Goal: Task Accomplishment & Management: Manage account settings

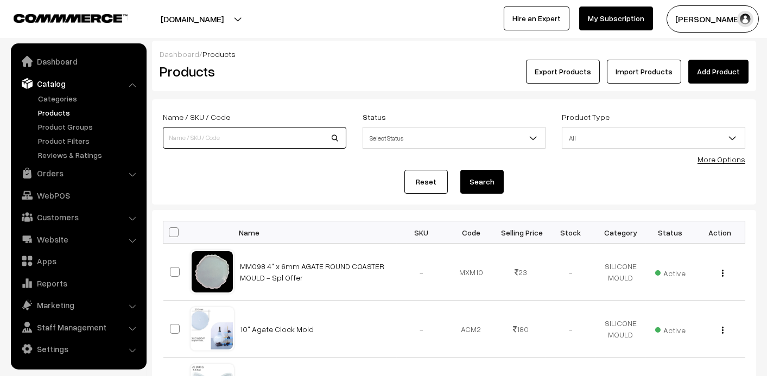
click at [250, 136] on input at bounding box center [254, 138] width 183 height 22
type input "BZ034"
click at [491, 182] on button "Search" at bounding box center [481, 182] width 43 height 24
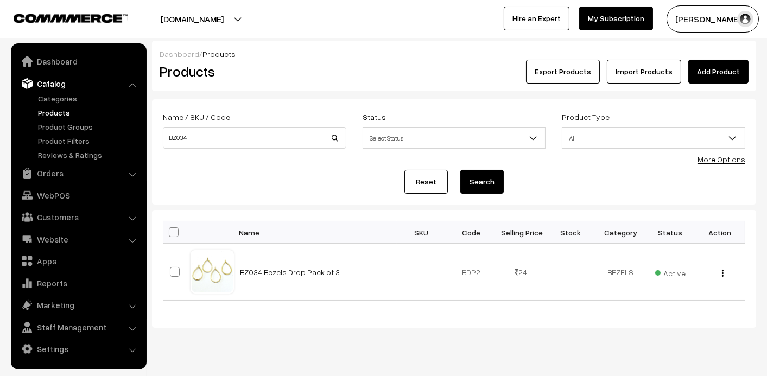
click at [670, 276] on span "Active" at bounding box center [670, 272] width 30 height 14
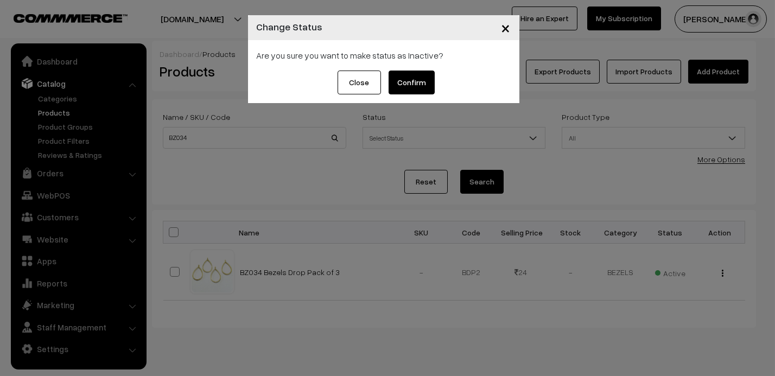
click at [416, 82] on button "Confirm" at bounding box center [412, 83] width 46 height 24
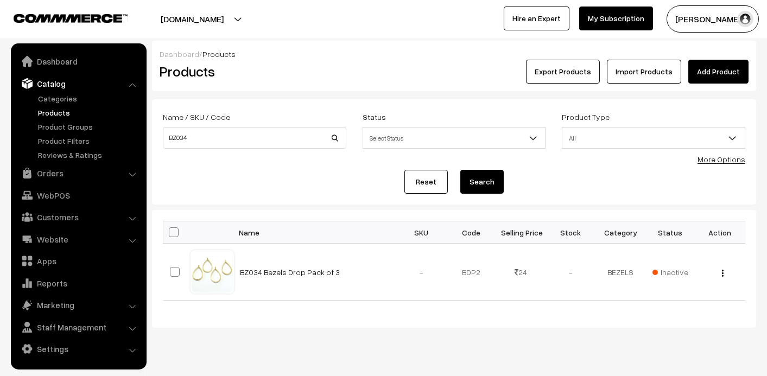
click at [729, 94] on div "Dashboard / Products Products Export Products Import Products Add Product Name …" at bounding box center [454, 184] width 604 height 287
click at [212, 134] on input "BZ034" at bounding box center [254, 138] width 183 height 22
type input "BZ104"
click at [492, 186] on button "Search" at bounding box center [481, 182] width 43 height 24
click at [673, 270] on span "Active" at bounding box center [670, 272] width 30 height 14
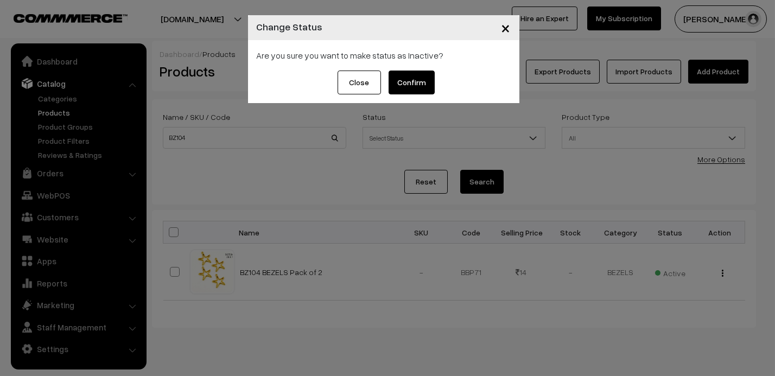
click at [415, 78] on button "Confirm" at bounding box center [412, 83] width 46 height 24
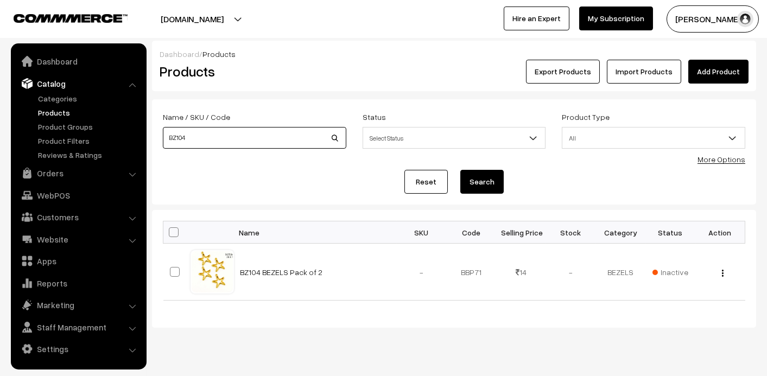
click at [207, 145] on input "BZ104" at bounding box center [254, 138] width 183 height 22
type input "BZ121"
click at [491, 182] on button "Search" at bounding box center [481, 182] width 43 height 24
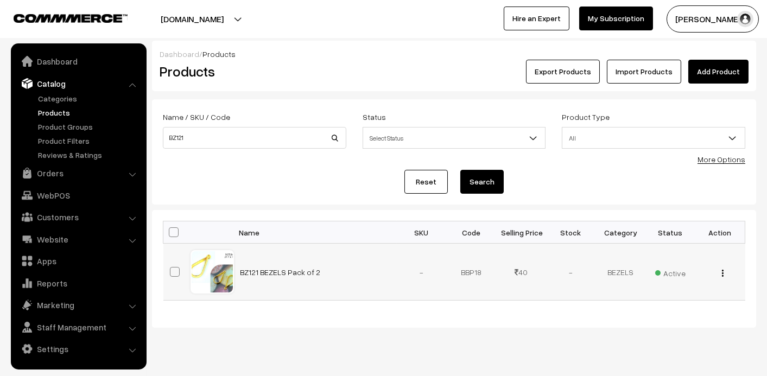
click at [674, 275] on span "Active" at bounding box center [670, 272] width 30 height 14
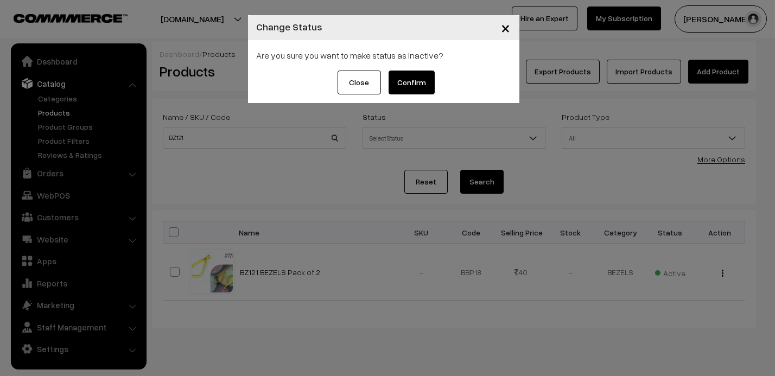
click at [406, 87] on button "Confirm" at bounding box center [412, 83] width 46 height 24
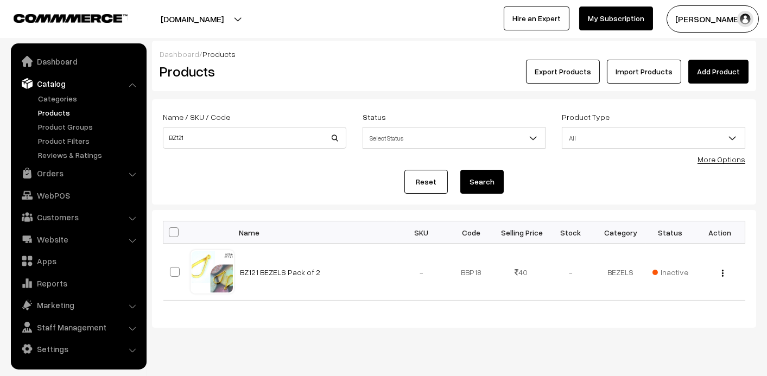
click at [49, 111] on link "Products" at bounding box center [88, 112] width 107 height 11
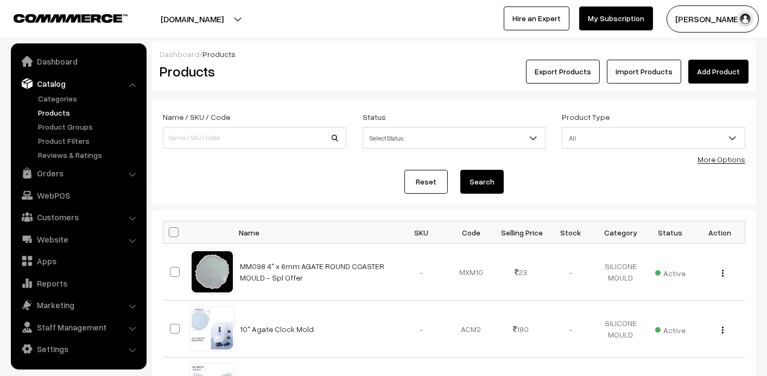
click at [709, 64] on link "Add Product" at bounding box center [718, 72] width 60 height 24
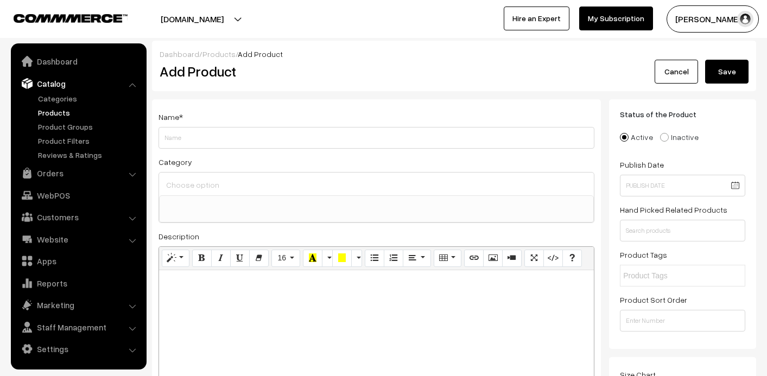
select select
click at [204, 136] on input "Weight" at bounding box center [376, 138] width 436 height 22
paste input "lower Insert Sheet"
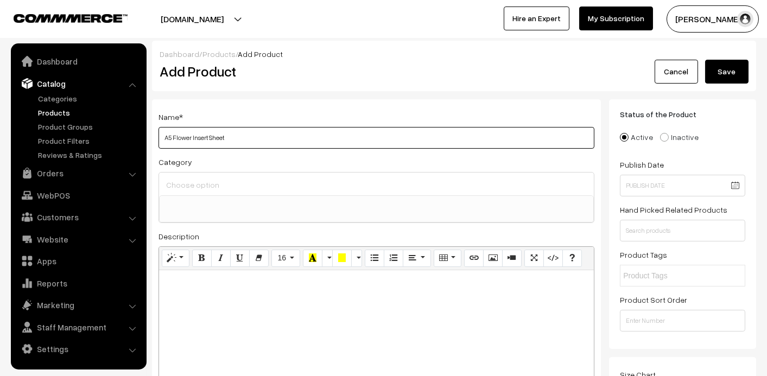
type input "A5 Flower Insert Sheet"
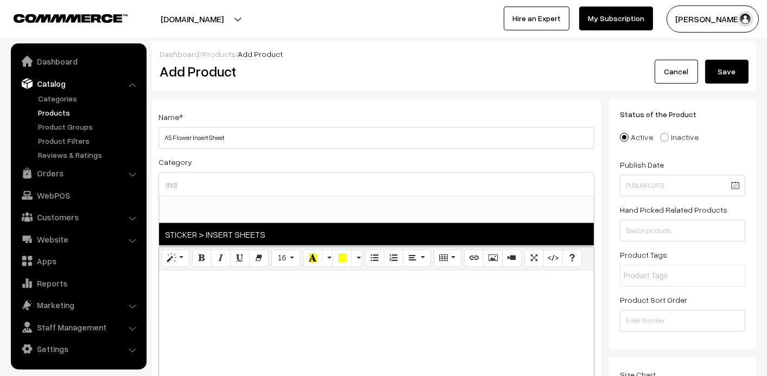
type input "INS"
click at [257, 236] on span "STICKER > INSERT SHEETS" at bounding box center [376, 234] width 435 height 22
select select "60"
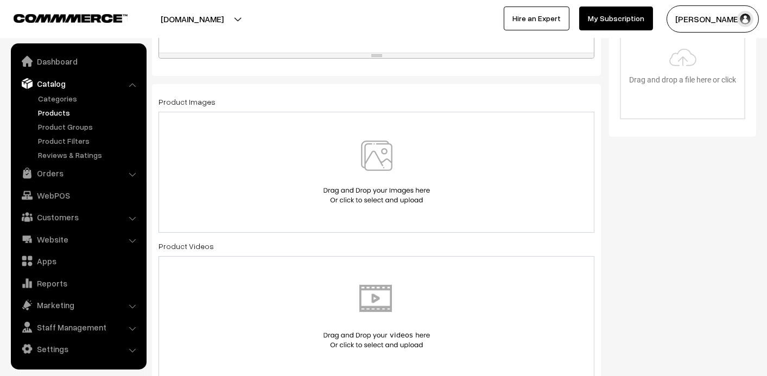
scroll to position [326, 0]
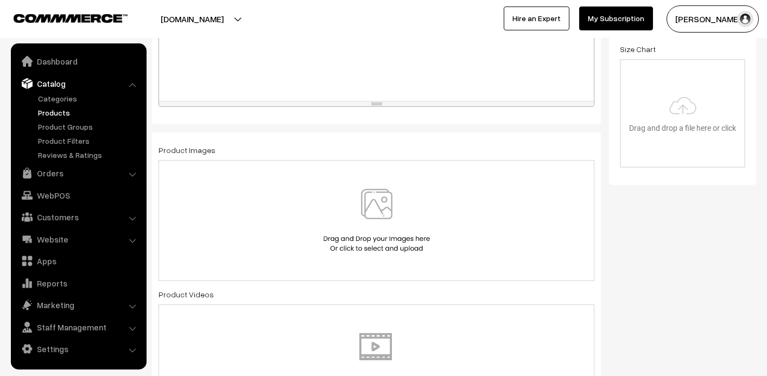
click at [379, 217] on img at bounding box center [377, 220] width 112 height 63
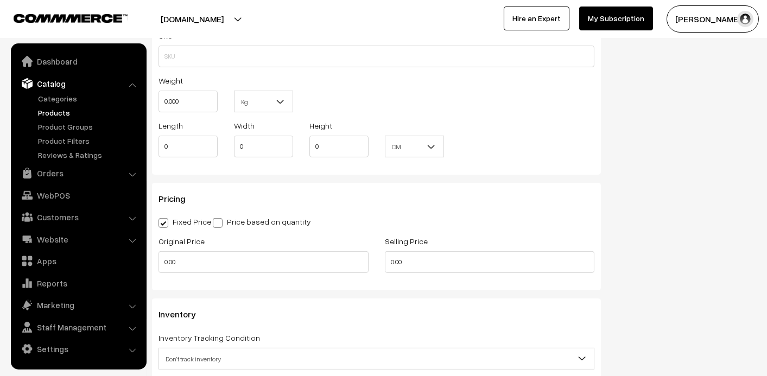
scroll to position [813, 0]
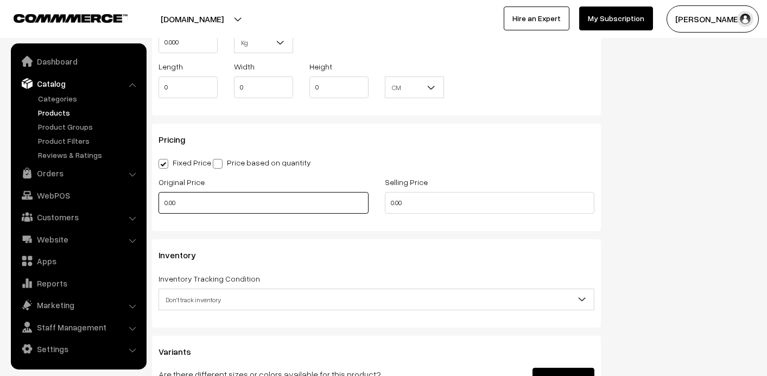
click at [217, 194] on input "0.00" at bounding box center [263, 203] width 210 height 22
type input "40"
type input "25"
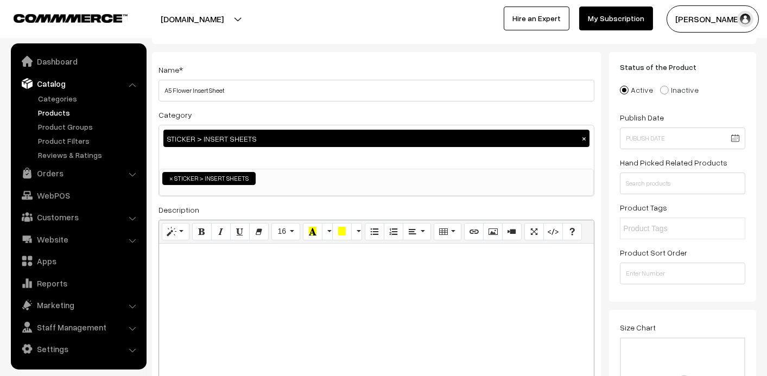
scroll to position [0, 0]
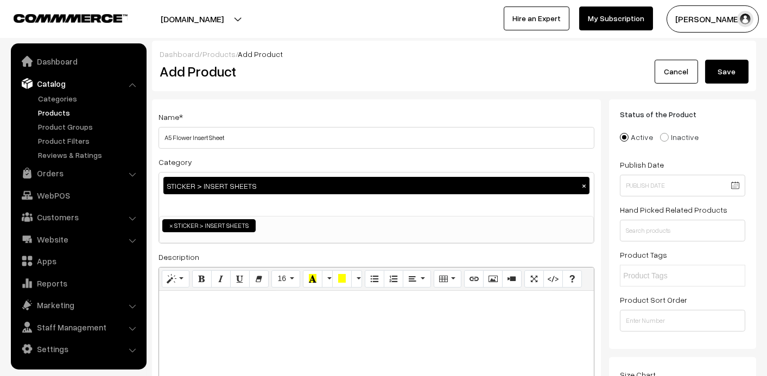
click at [738, 70] on button "Save" at bounding box center [726, 72] width 43 height 24
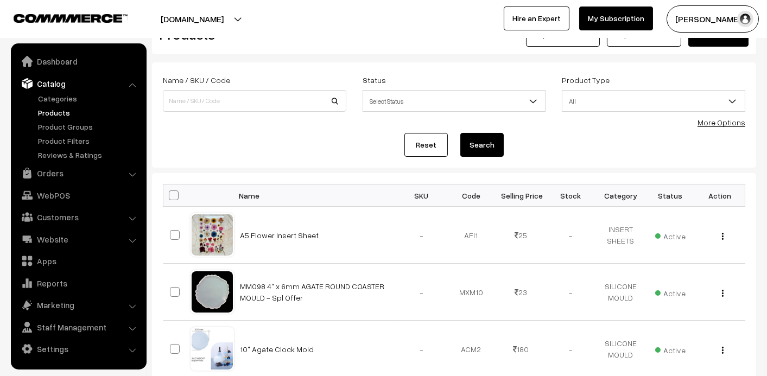
scroll to position [54, 0]
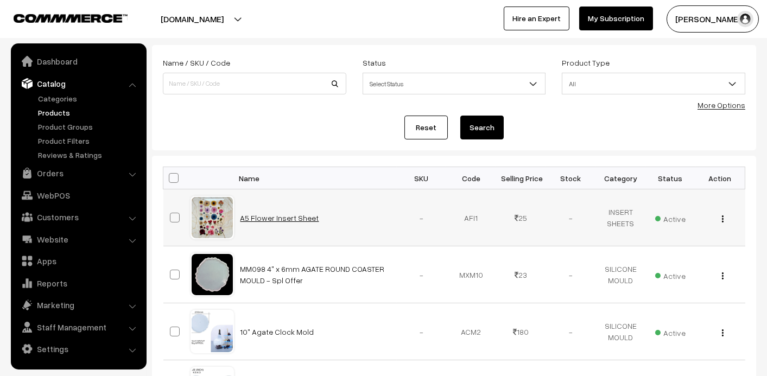
click at [300, 217] on link "A5 Flower Insert Sheet" at bounding box center [279, 217] width 79 height 9
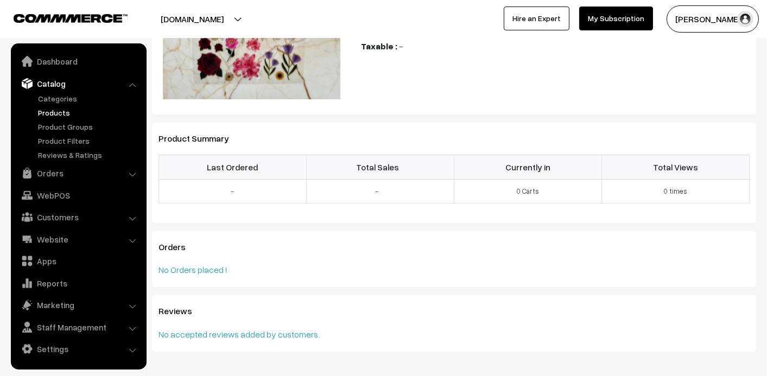
scroll to position [12, 0]
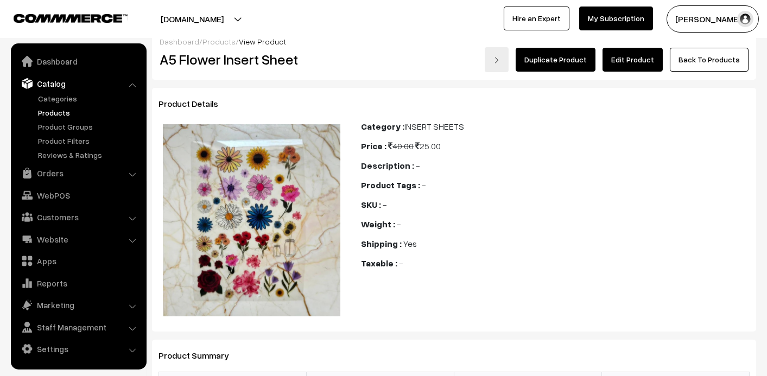
click at [646, 59] on link "Edit Product" at bounding box center [632, 60] width 60 height 24
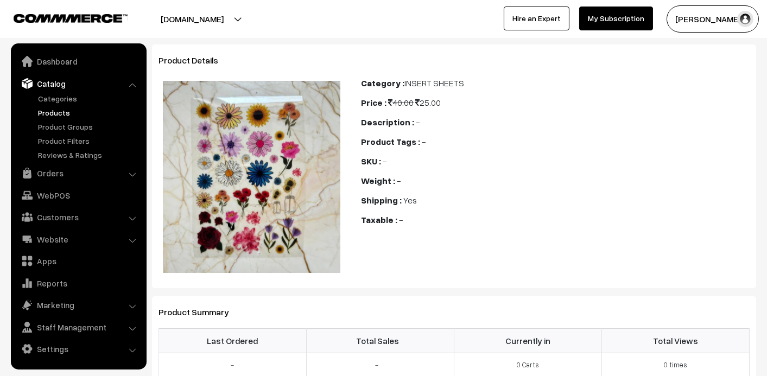
scroll to position [98, 0]
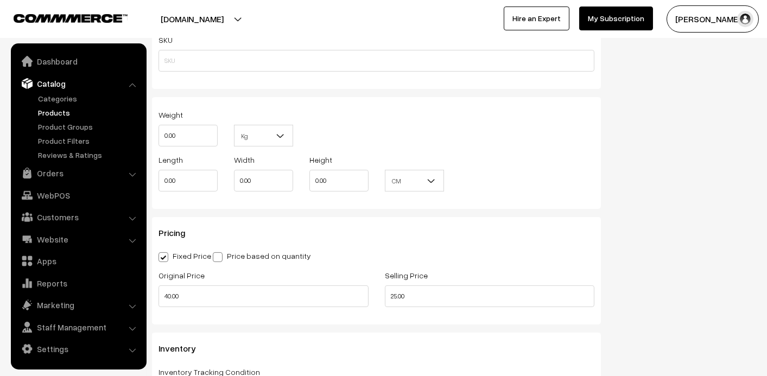
scroll to position [868, 0]
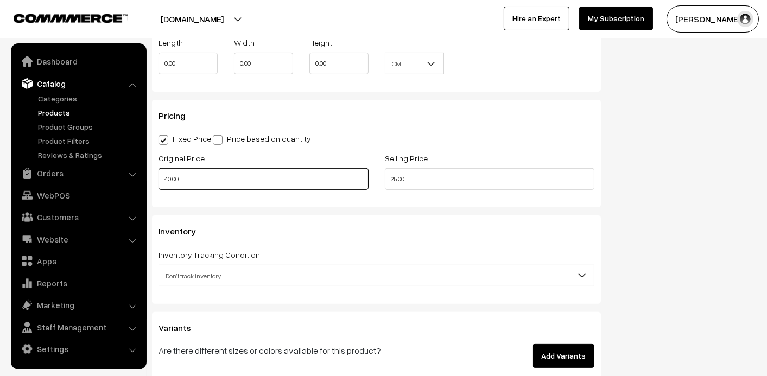
click at [228, 177] on input "40.00" at bounding box center [263, 179] width 210 height 22
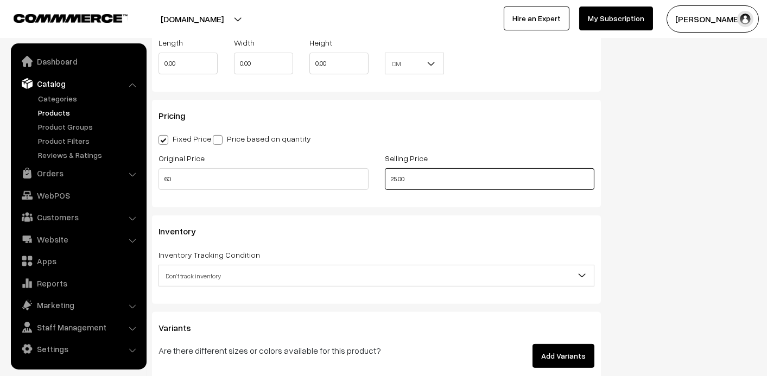
type input "60.00"
type input "30.00"
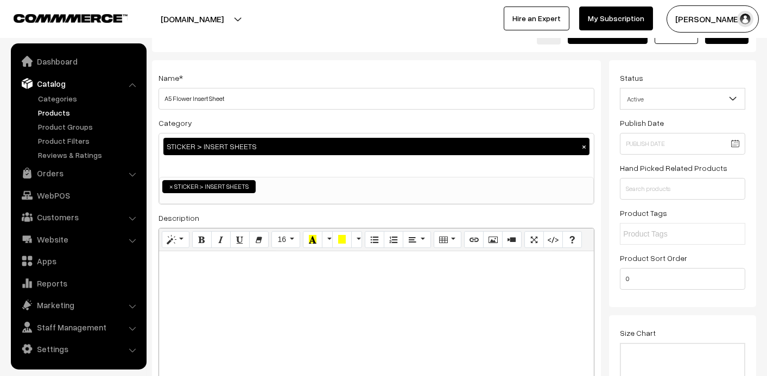
scroll to position [0, 0]
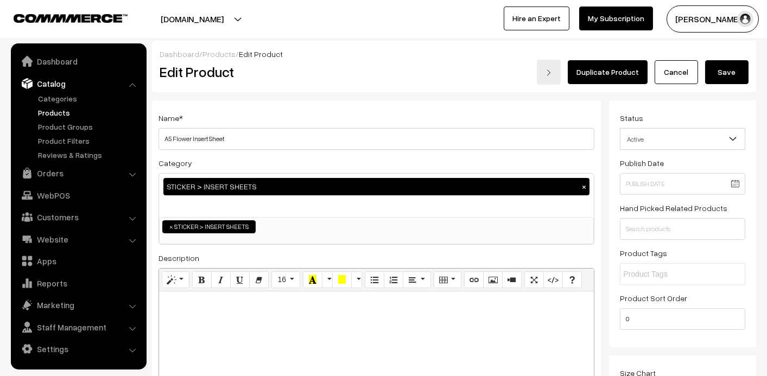
click at [715, 80] on button "Save" at bounding box center [726, 72] width 43 height 24
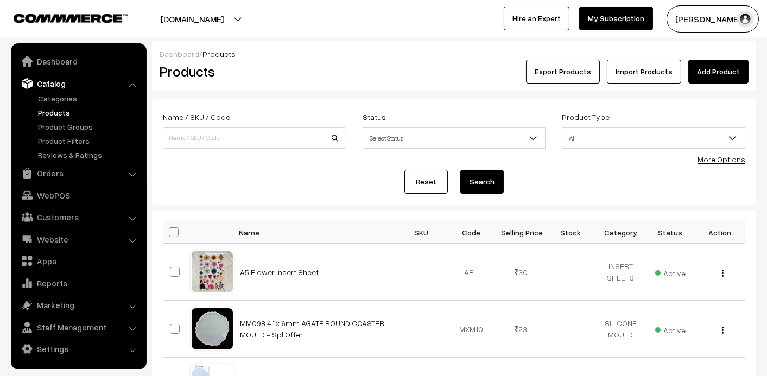
click at [175, 125] on div "Name / SKU / Code" at bounding box center [254, 129] width 183 height 39
click at [185, 133] on input at bounding box center [254, 138] width 183 height 22
type input "INSERT"
click at [487, 178] on button "Search" at bounding box center [481, 182] width 43 height 24
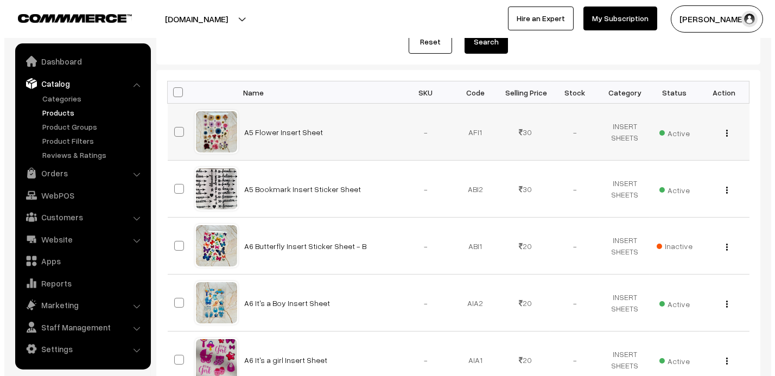
scroll to position [217, 0]
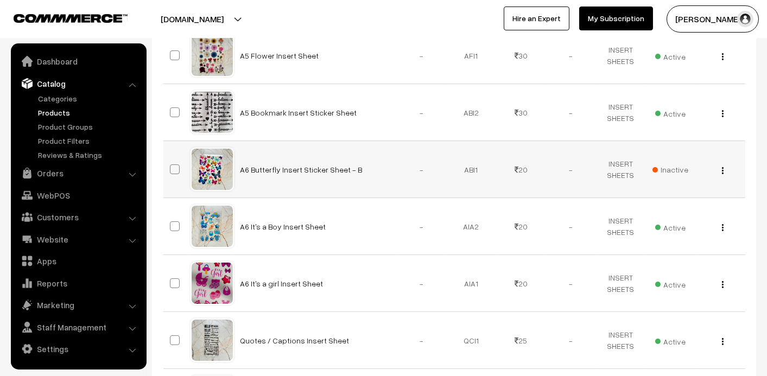
click at [666, 168] on span "Inactive" at bounding box center [670, 169] width 36 height 11
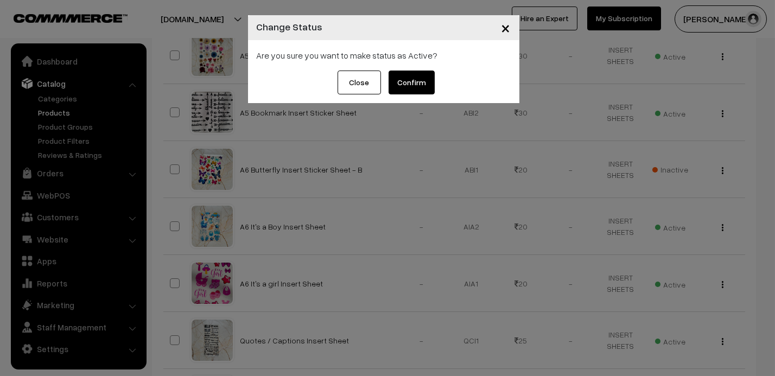
click at [427, 84] on button "Confirm" at bounding box center [412, 83] width 46 height 24
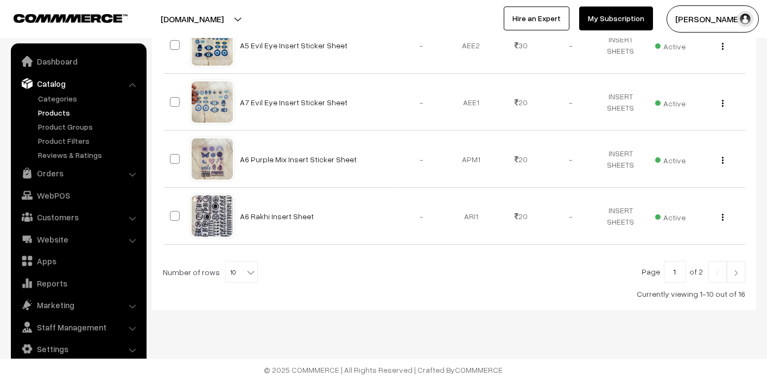
scroll to position [571, 0]
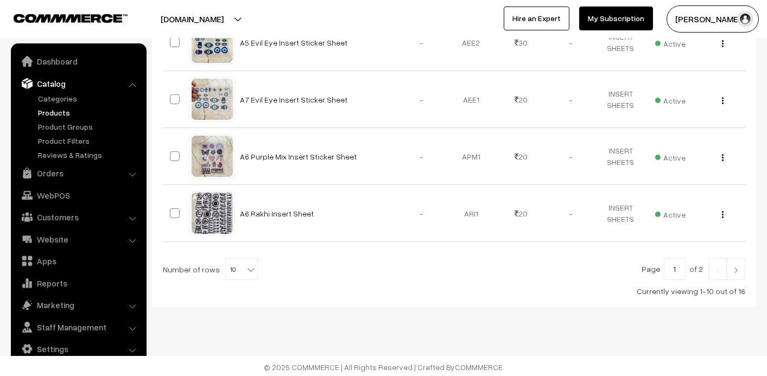
click at [737, 267] on img at bounding box center [736, 270] width 10 height 7
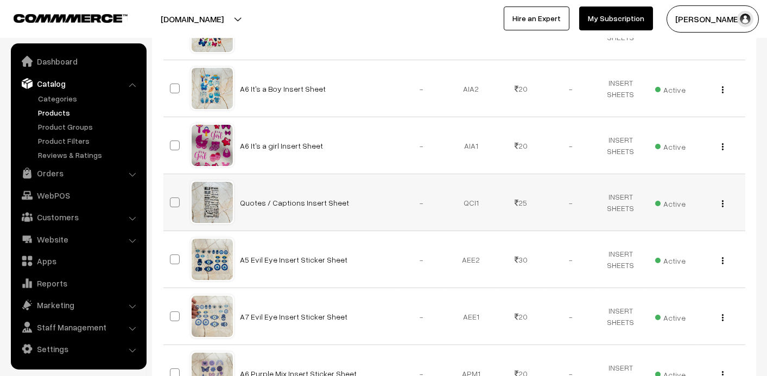
scroll to position [246, 0]
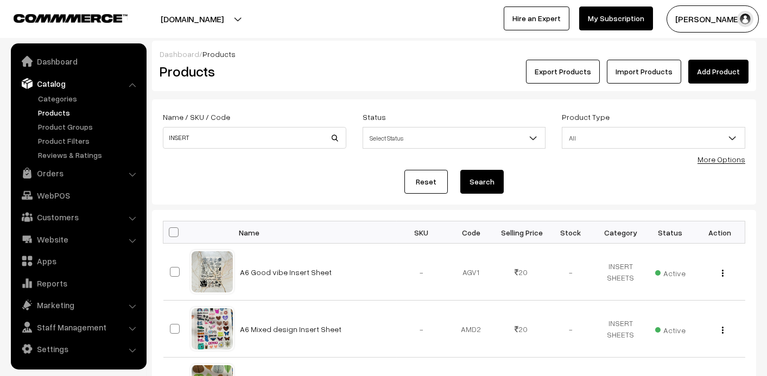
click at [48, 109] on link "Products" at bounding box center [88, 112] width 107 height 11
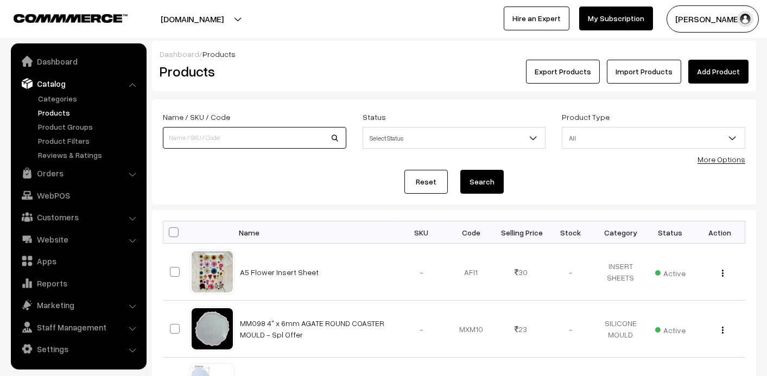
click at [244, 144] on input at bounding box center [254, 138] width 183 height 22
click at [715, 77] on link "Add Product" at bounding box center [718, 72] width 60 height 24
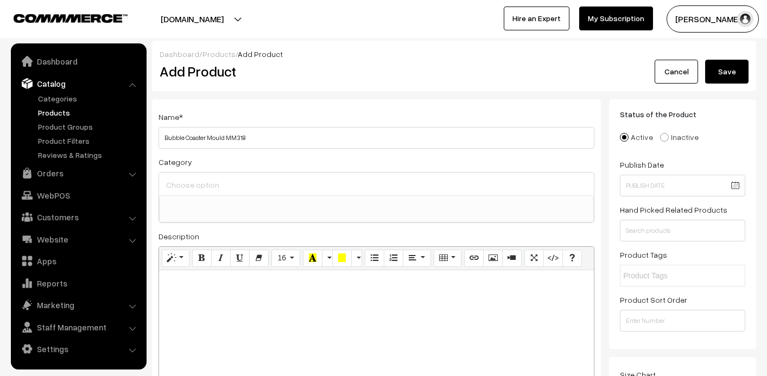
select select
type input "Bubble Coaster Mould MM318"
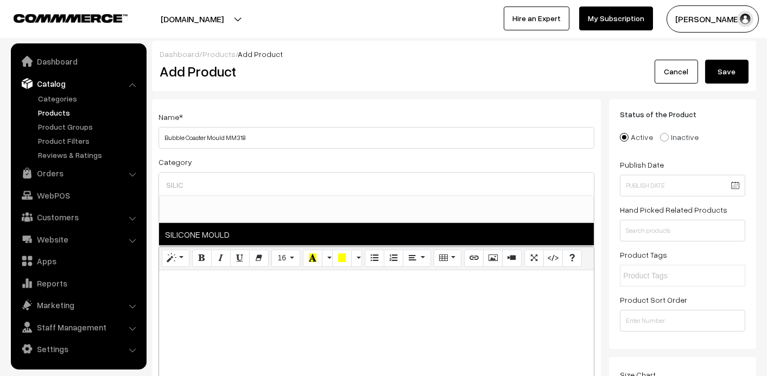
type input "SILIC"
click at [227, 236] on span "SILICONE MOULD" at bounding box center [376, 234] width 435 height 22
select select "1"
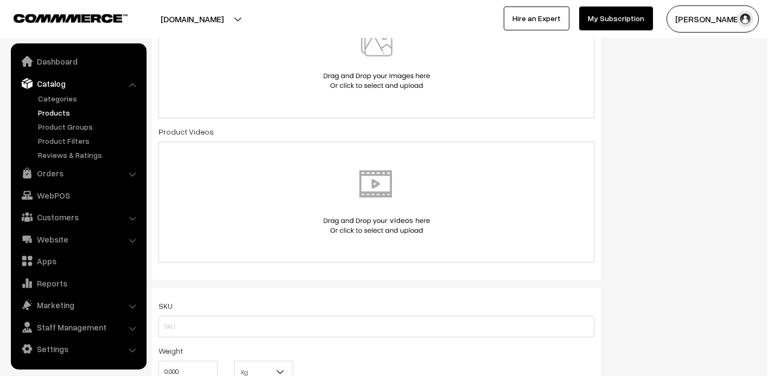
scroll to position [326, 0]
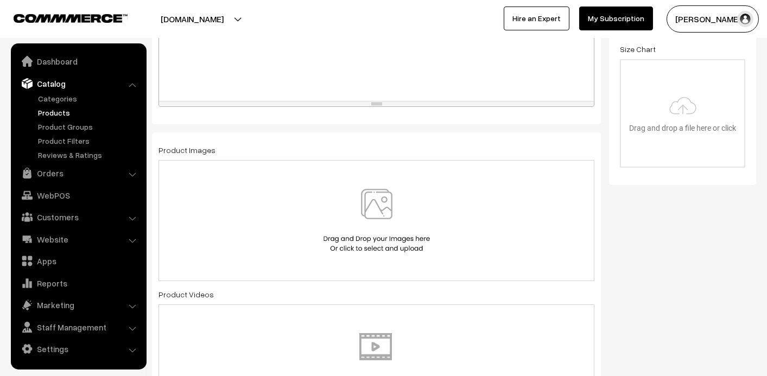
click at [386, 220] on img at bounding box center [377, 220] width 112 height 63
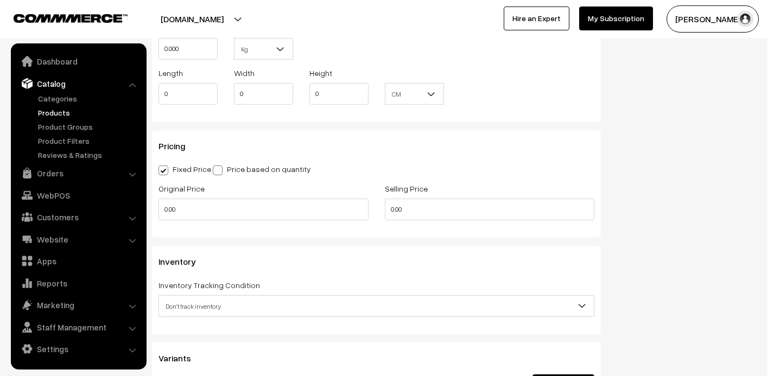
scroll to position [868, 0]
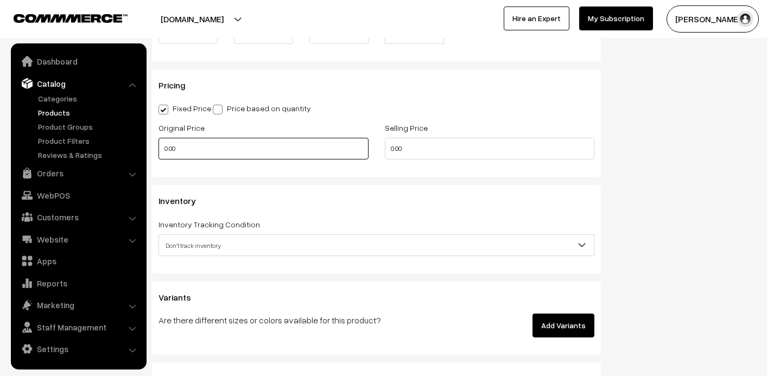
click at [212, 150] on input "0.00" at bounding box center [263, 149] width 210 height 22
click at [201, 149] on input "130" at bounding box center [263, 149] width 210 height 22
type input "300"
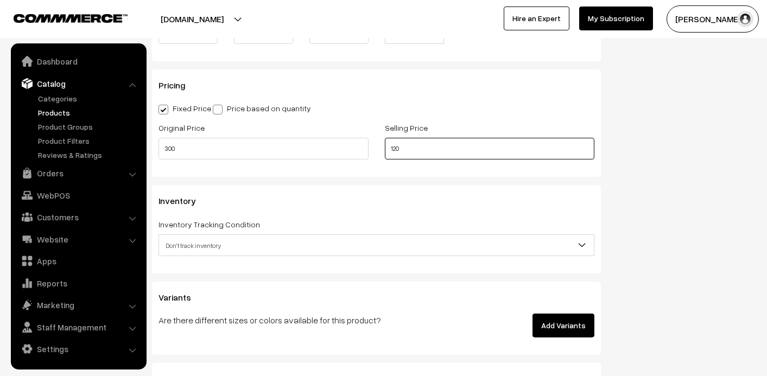
type input "120"
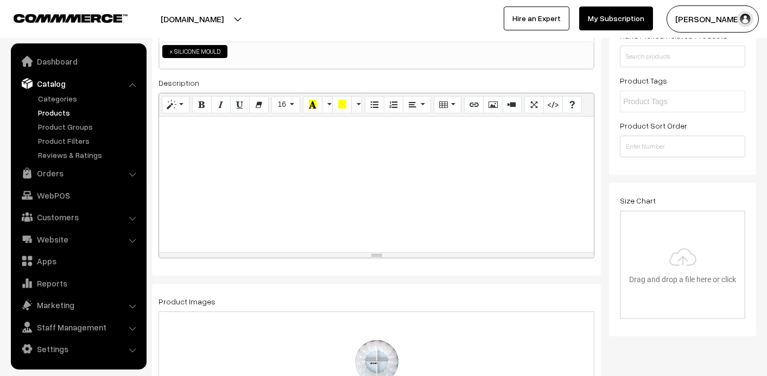
scroll to position [0, 0]
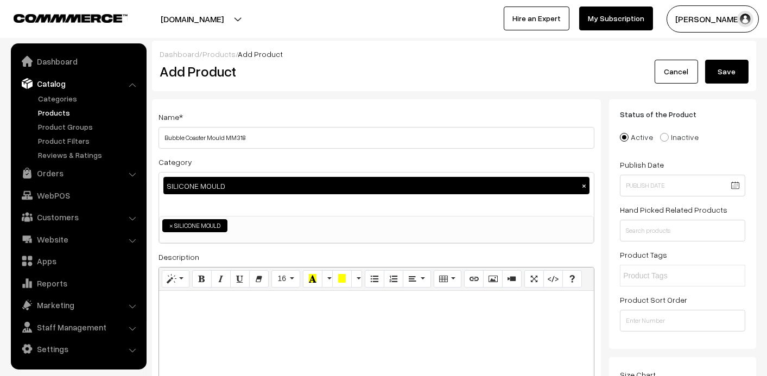
click at [716, 69] on button "Save" at bounding box center [726, 72] width 43 height 24
